Goal: Transaction & Acquisition: Obtain resource

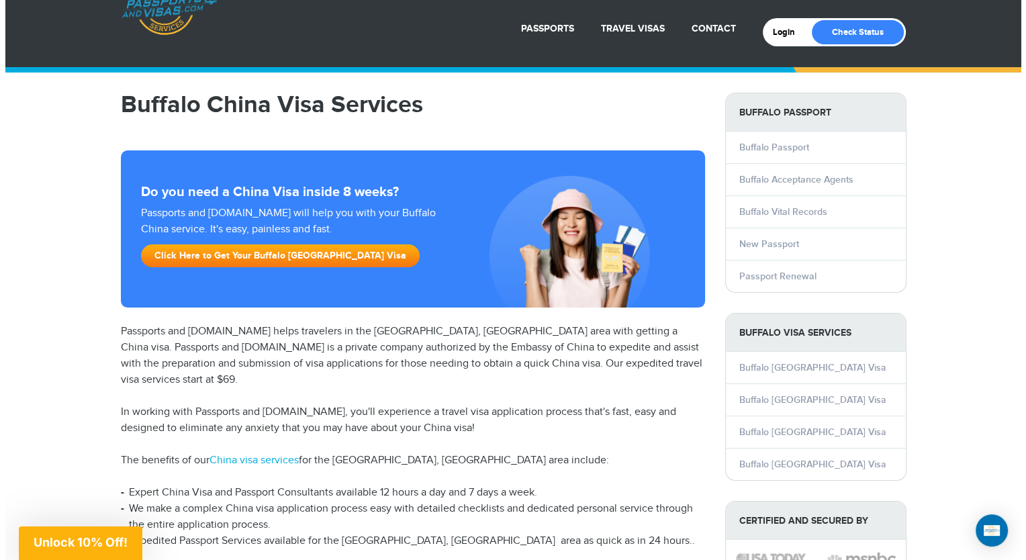
scroll to position [45, 0]
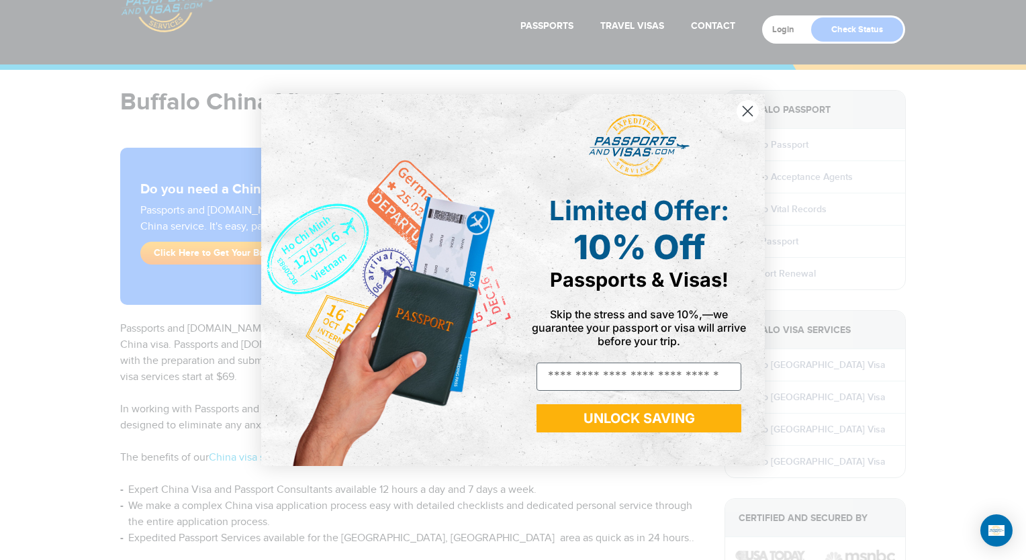
drag, startPoint x: 1022, startPoint y: 52, endPoint x: 1016, endPoint y: 70, distance: 18.5
click at [1015, 70] on html "[PHONE_NUMBER] Passports & [DOMAIN_NAME] Login Check Status Passports Passport …" at bounding box center [513, 235] width 1026 height 560
click at [751, 110] on circle "Close dialog" at bounding box center [747, 111] width 22 height 22
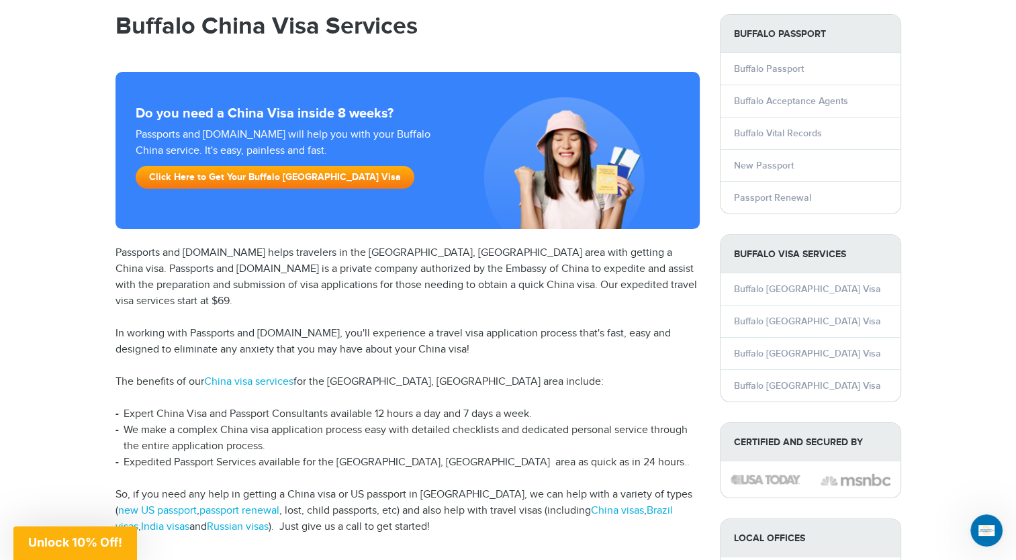
scroll to position [122, 0]
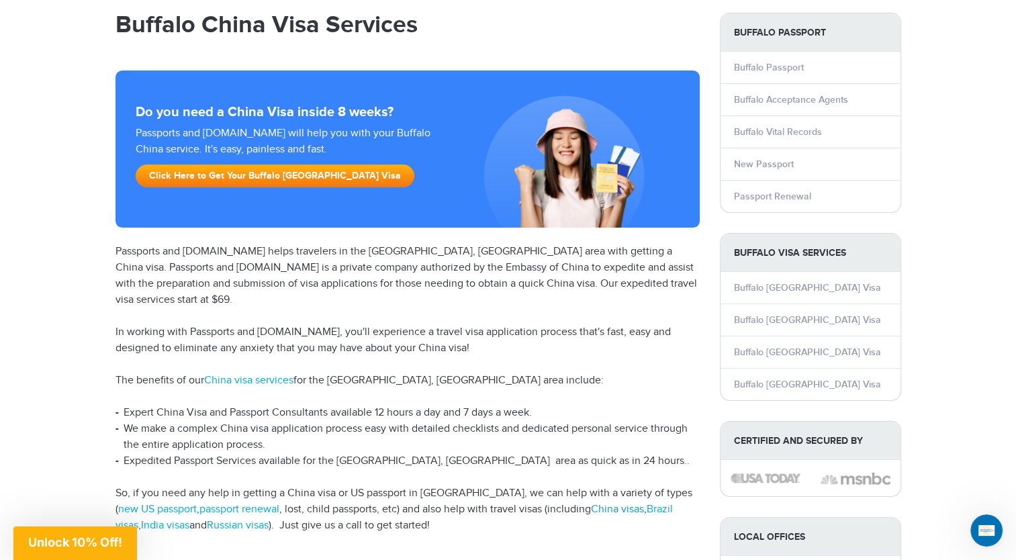
click at [596, 503] on link "China visas" at bounding box center [617, 509] width 53 height 13
